Goal: Information Seeking & Learning: Learn about a topic

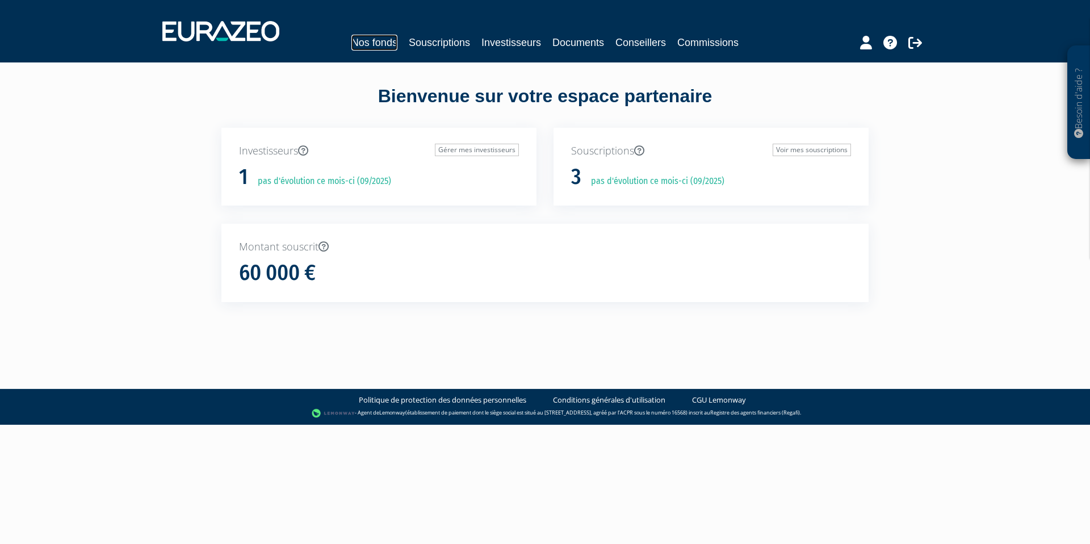
click at [380, 41] on link "Nos fonds" at bounding box center [374, 43] width 46 height 16
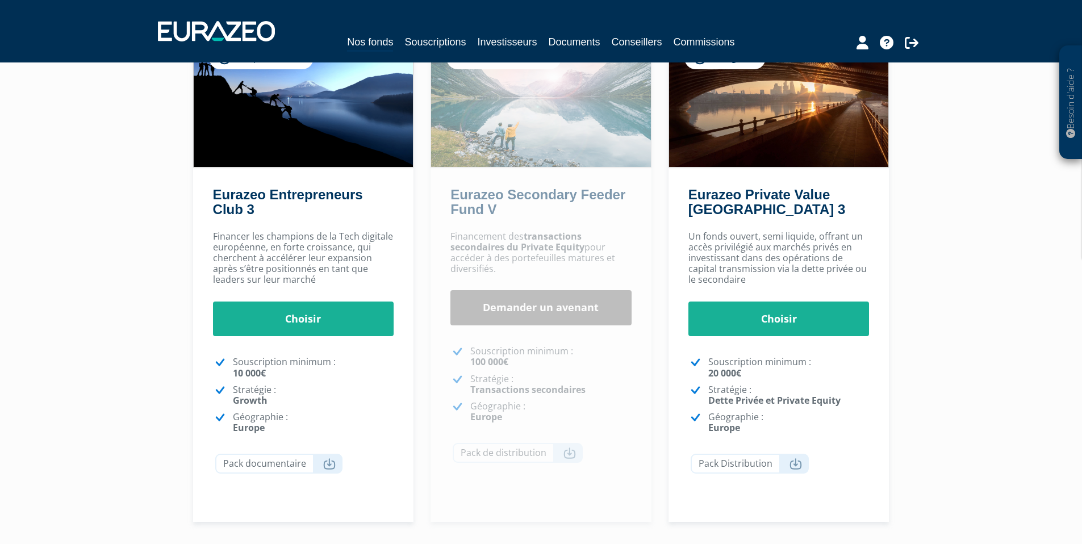
scroll to position [114, 0]
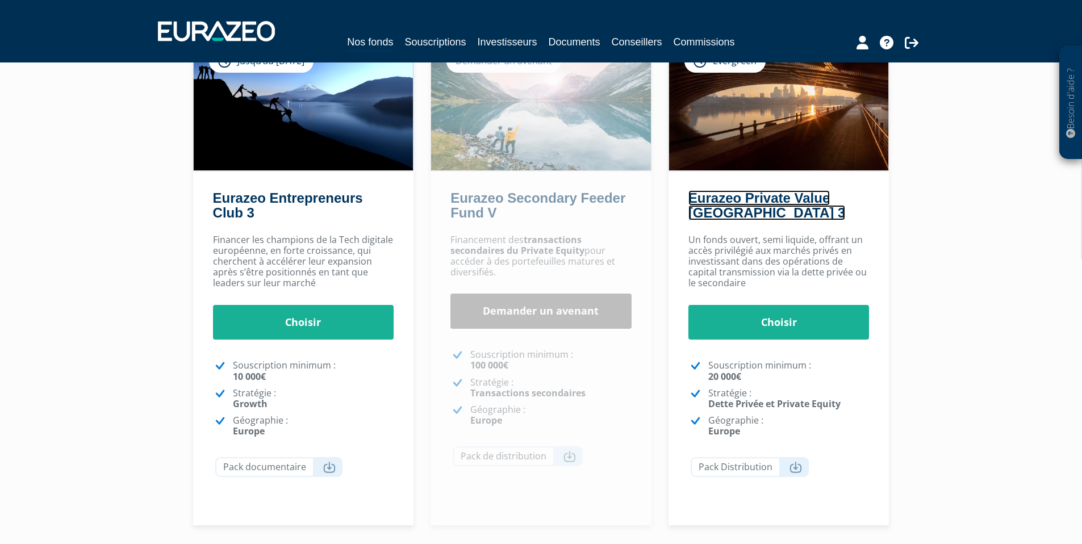
click at [740, 200] on link "Eurazeo Private Value [GEOGRAPHIC_DATA] 3" at bounding box center [766, 205] width 157 height 30
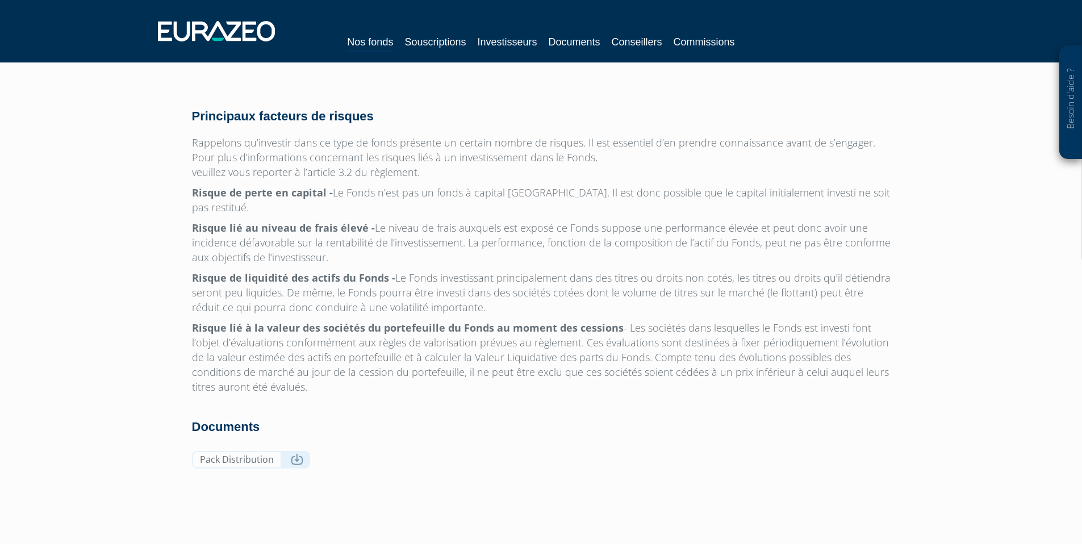
scroll to position [3556, 0]
